Goal: Task Accomplishment & Management: Manage account settings

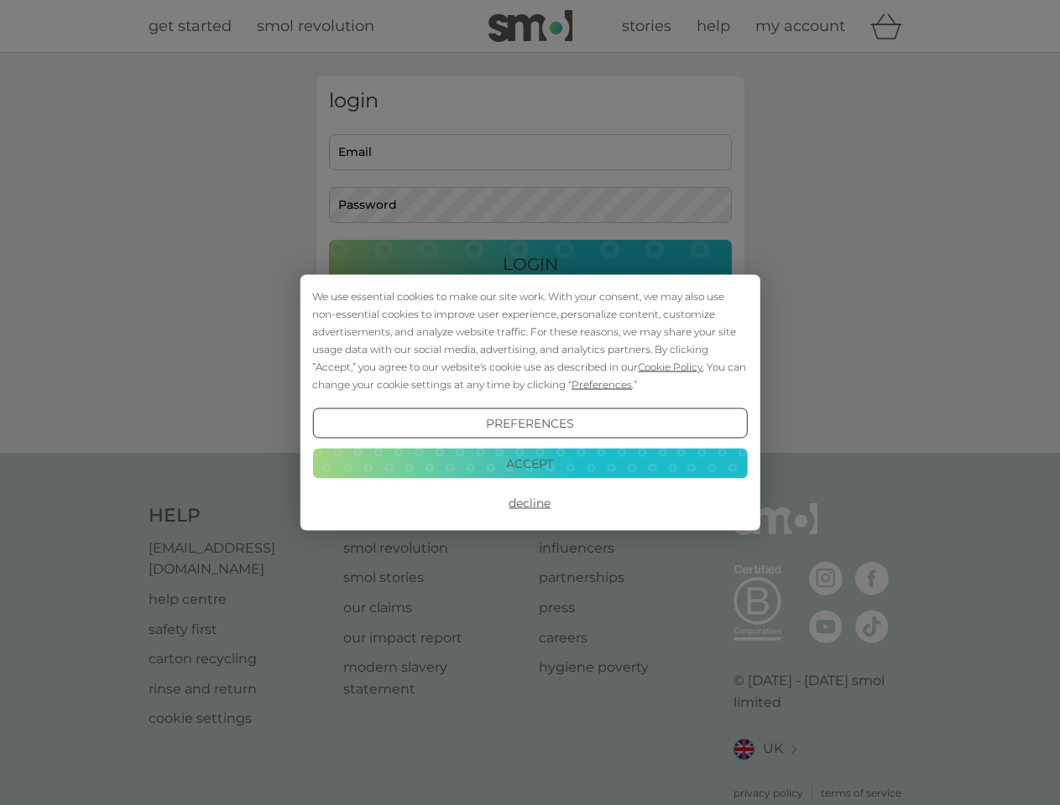
click at [670, 367] on span "Cookie Policy" at bounding box center [670, 367] width 65 height 13
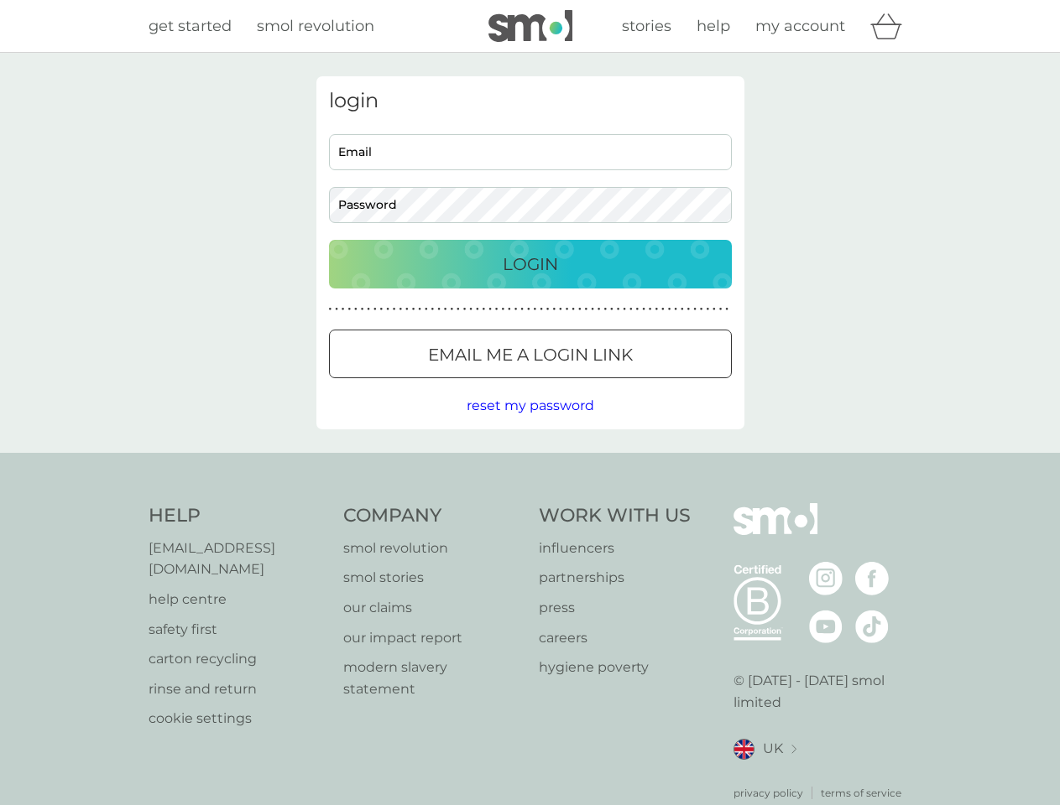
click at [600, 384] on div "login Email Password Login ● ● ● ● ● ● ● ● ● ● ● ● ● ● ● ● ● ● ● ● ● ● ● ● ● ● …" at bounding box center [530, 252] width 428 height 353
click at [529, 424] on div "login Email Password Login ● ● ● ● ● ● ● ● ● ● ● ● ● ● ● ● ● ● ● ● ● ● ● ● ● ● …" at bounding box center [530, 252] width 428 height 353
click at [529, 503] on div "Help [EMAIL_ADDRESS][DOMAIN_NAME] help centre safety first carton recycling rin…" at bounding box center [531, 652] width 764 height 298
click at [529, 463] on div "Help [EMAIL_ADDRESS][DOMAIN_NAME] help centre safety first carton recycling rin…" at bounding box center [530, 652] width 1060 height 399
